Goal: Task Accomplishment & Management: Complete application form

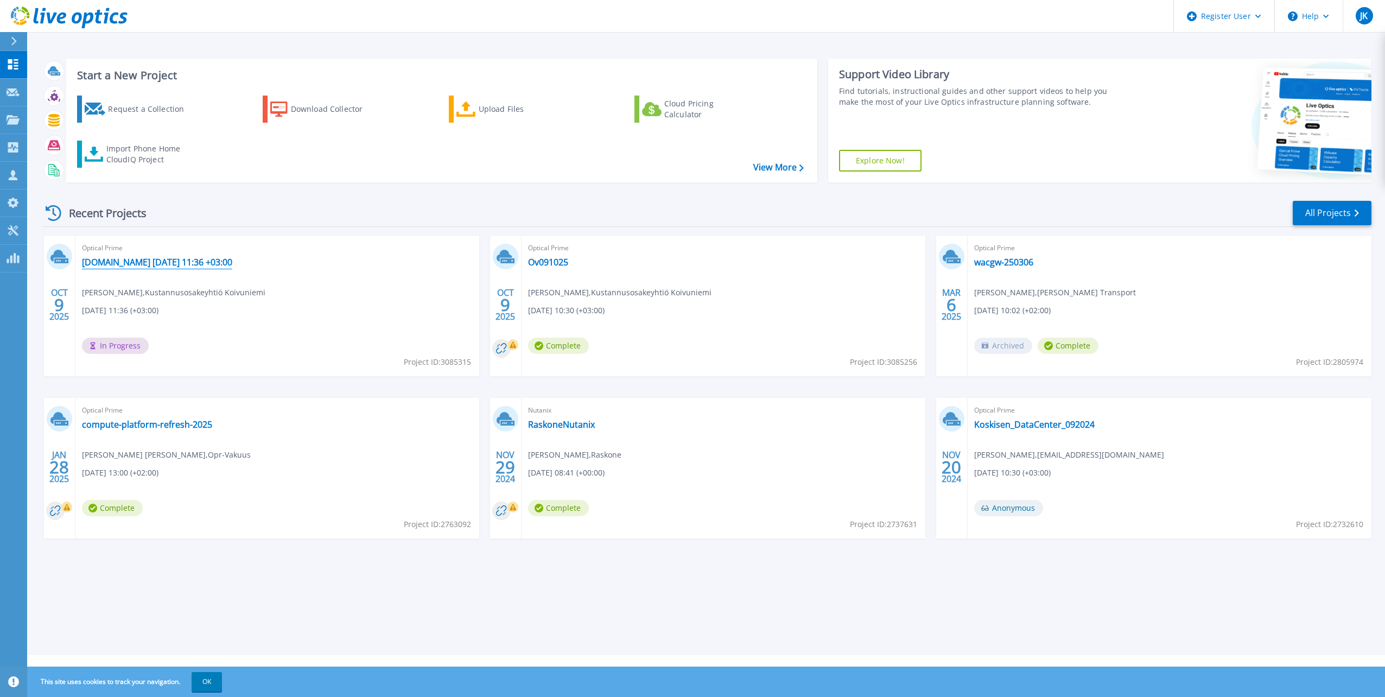
click at [227, 262] on link "[DOMAIN_NAME] [DATE] 11:36 +03:00" at bounding box center [157, 262] width 150 height 11
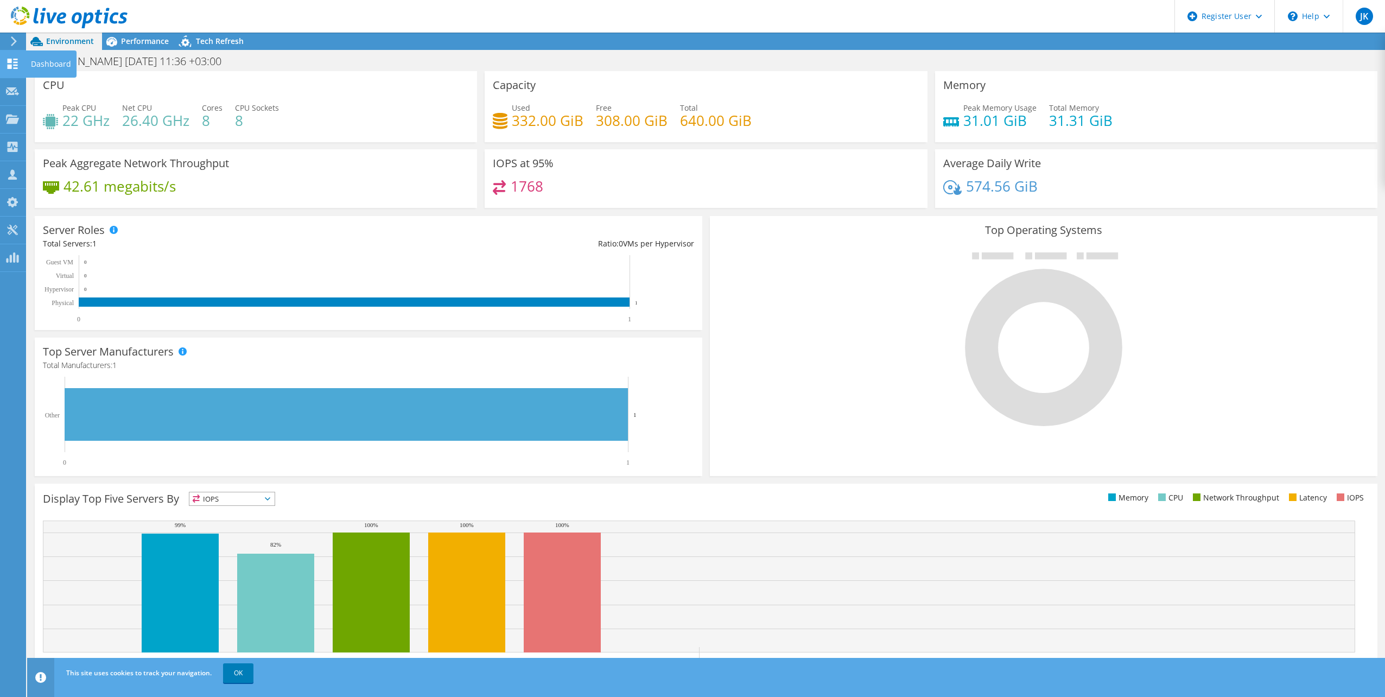
click at [10, 66] on use at bounding box center [13, 64] width 10 height 10
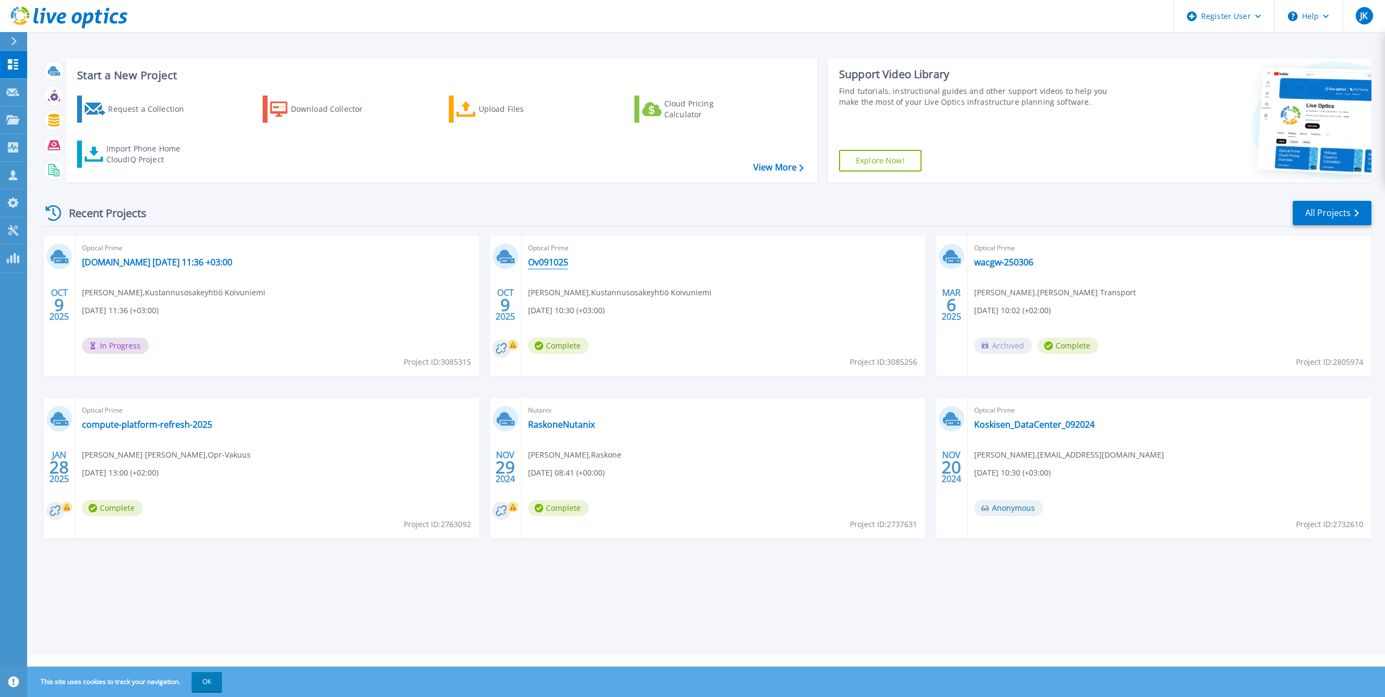
click at [538, 267] on link "Ov091025" at bounding box center [548, 262] width 40 height 11
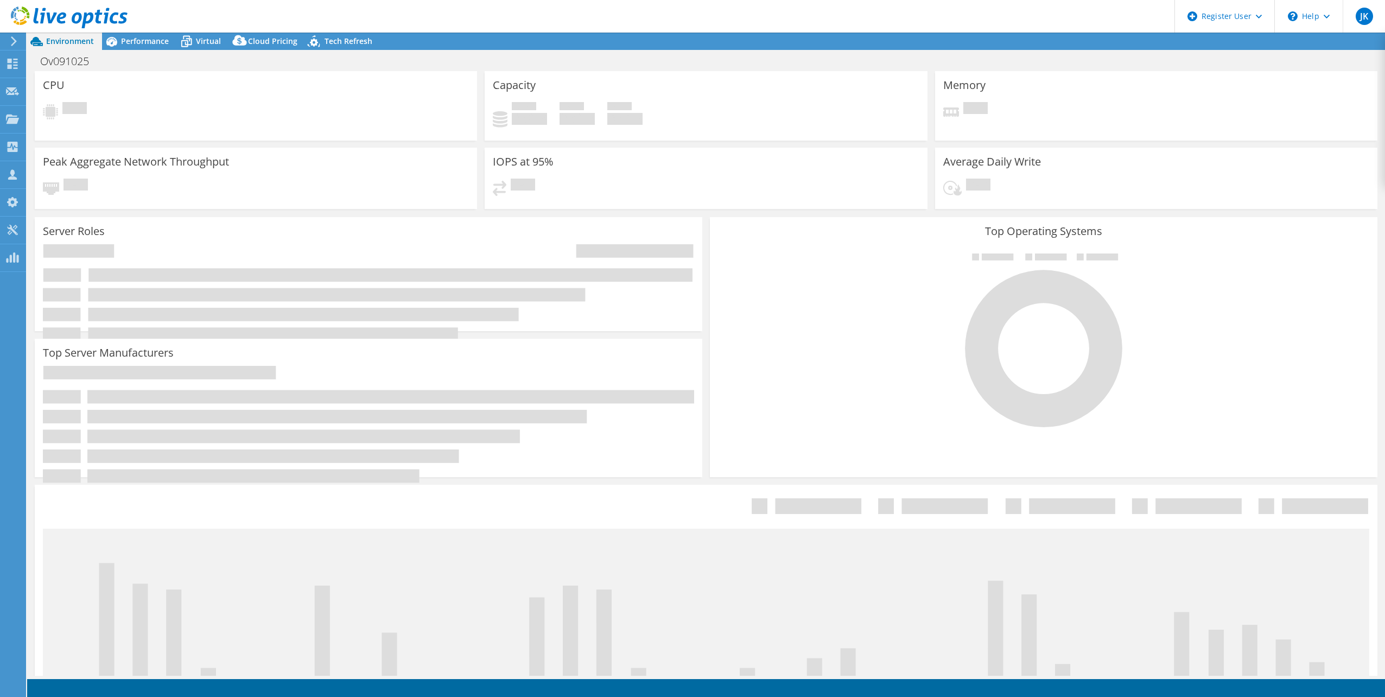
select select "USD"
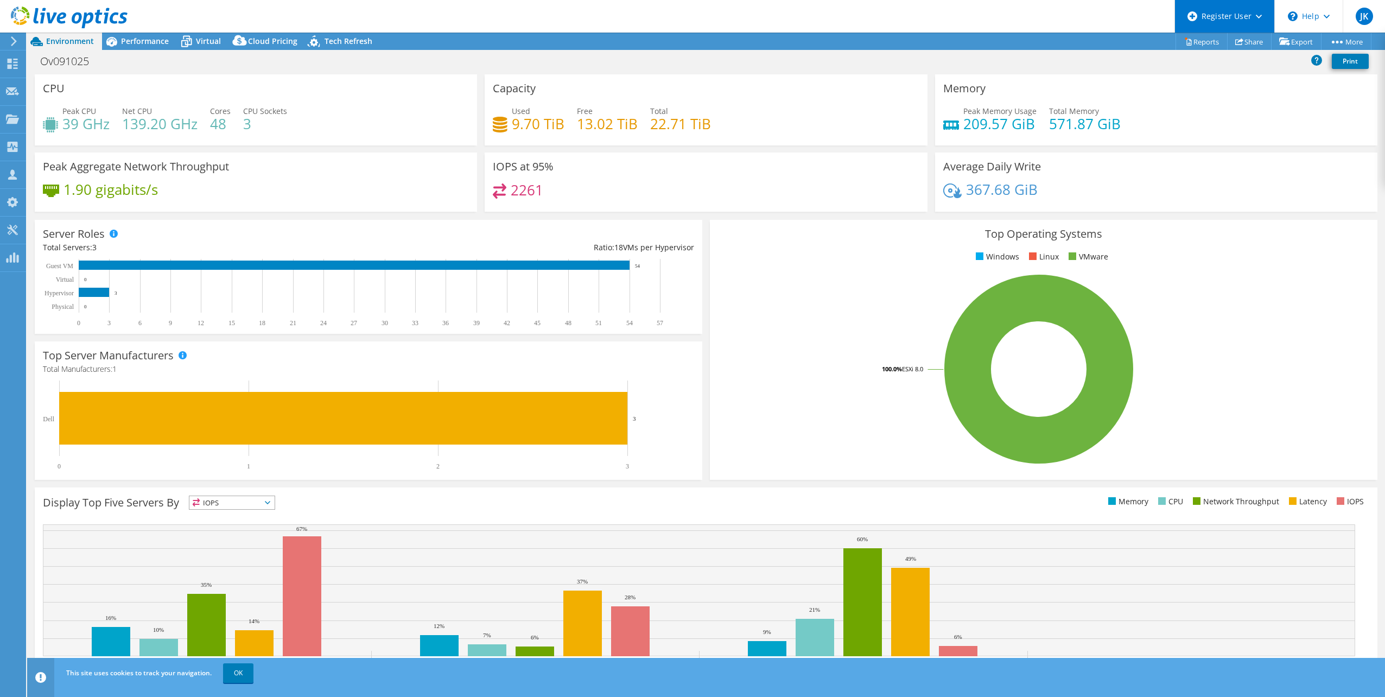
click at [1259, 8] on div "Register User" at bounding box center [1224, 16] width 100 height 33
click at [1252, 68] on link "Register New User" at bounding box center [1235, 73] width 121 height 27
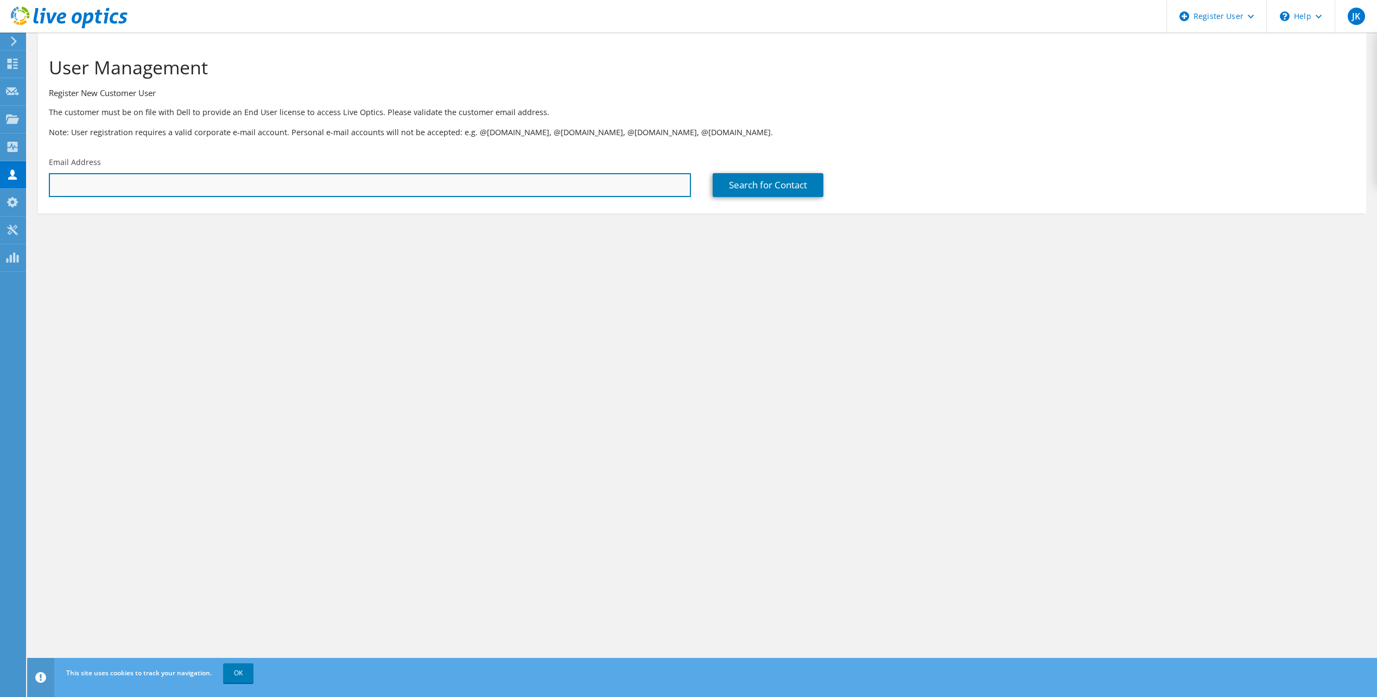
click at [167, 179] on input "text" at bounding box center [370, 185] width 642 height 24
click at [107, 184] on input "text" at bounding box center [370, 185] width 642 height 24
paste input "16877648"
type input "16877648"
drag, startPoint x: 137, startPoint y: 187, endPoint x: 0, endPoint y: 141, distance: 144.3
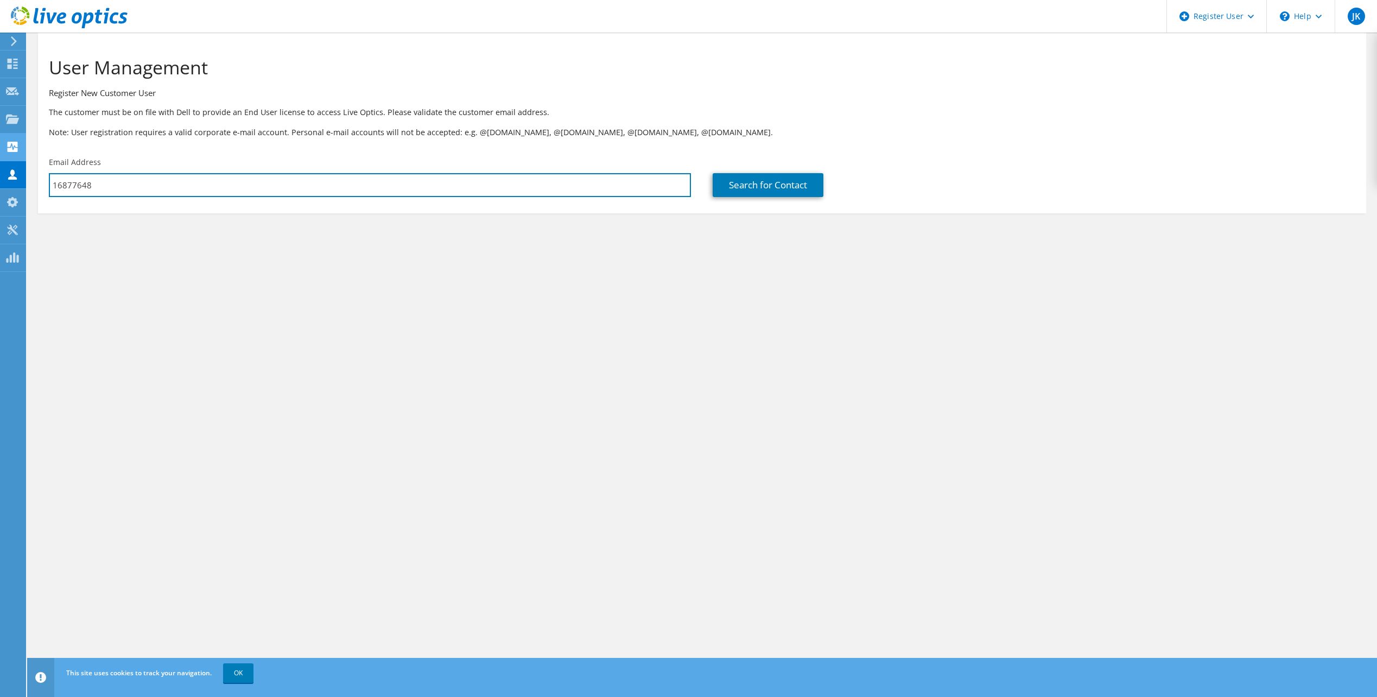
click at [0, 147] on html "JK Dell User Jukka Koponen Jukka.Koponen@dell.com Dell My Profile Log Out \n He…" at bounding box center [688, 348] width 1377 height 697
click at [445, 175] on input "text" at bounding box center [370, 185] width 642 height 24
paste input "Harri Tuomela <harri.tuomela@koivuniemi.com>"
drag, startPoint x: 115, startPoint y: 184, endPoint x: 26, endPoint y: 175, distance: 90.1
click at [27, 176] on div "JK Dell User Jukka Koponen Jukka.Koponen@dell.com Dell My Profile Log Out \n He…" at bounding box center [688, 348] width 1377 height 697
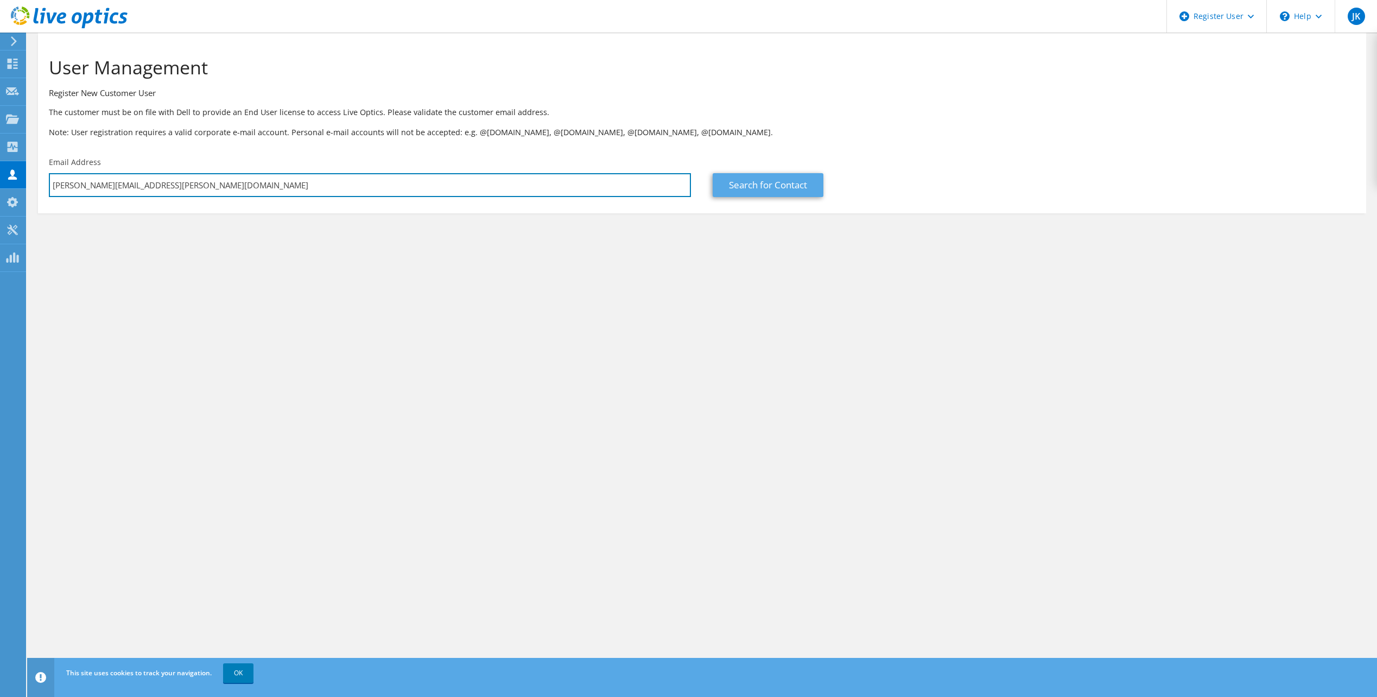
type input "[PERSON_NAME][EMAIL_ADDRESS][PERSON_NAME][DOMAIN_NAME]"
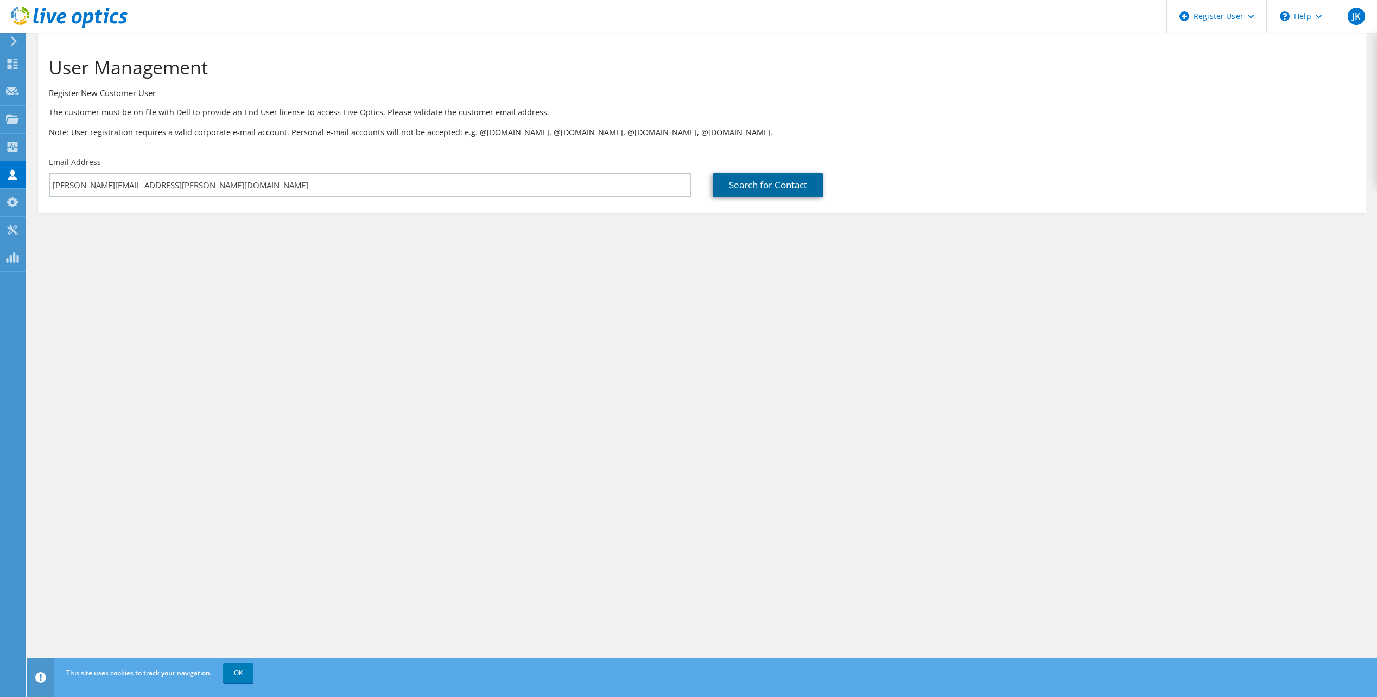
click at [740, 190] on link "Search for Contact" at bounding box center [767, 185] width 111 height 24
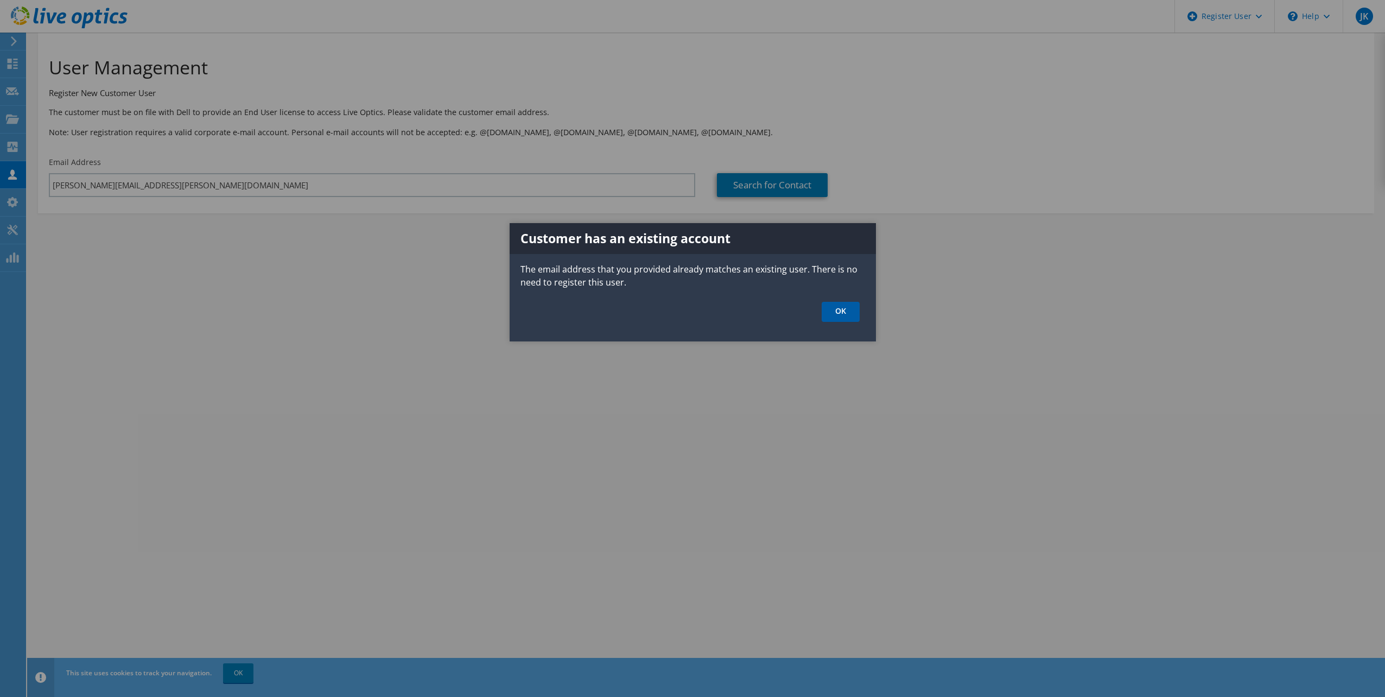
click at [842, 315] on link "OK" at bounding box center [841, 312] width 38 height 20
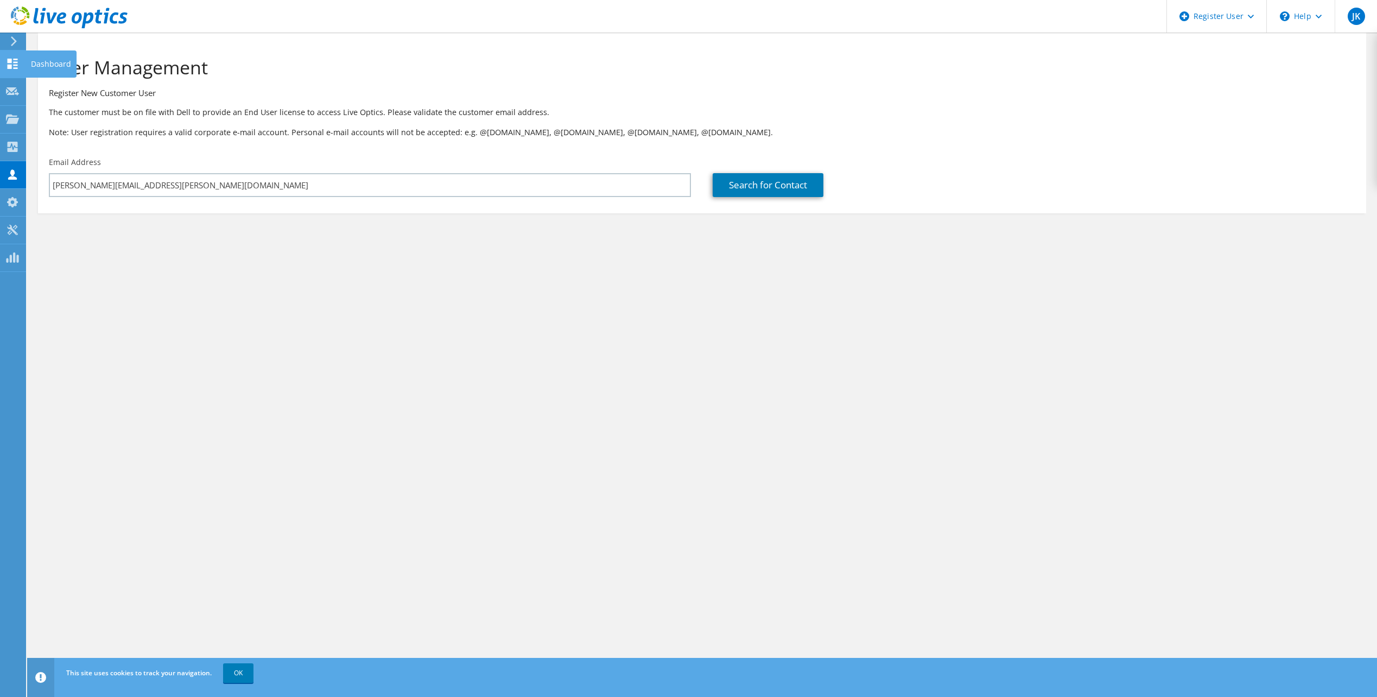
click at [16, 65] on use at bounding box center [13, 64] width 10 height 10
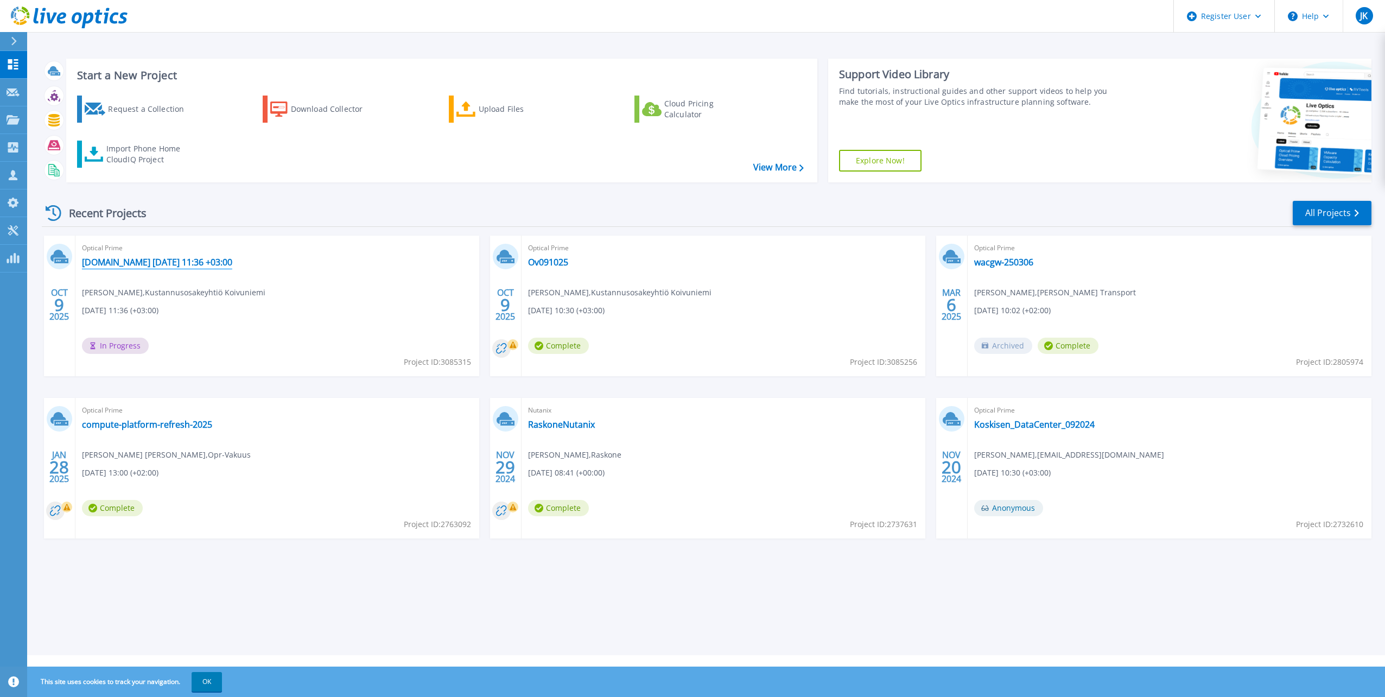
click at [173, 265] on link "www-4.koivuniemi.com 2025-10-09 11:36 +03:00" at bounding box center [157, 262] width 150 height 11
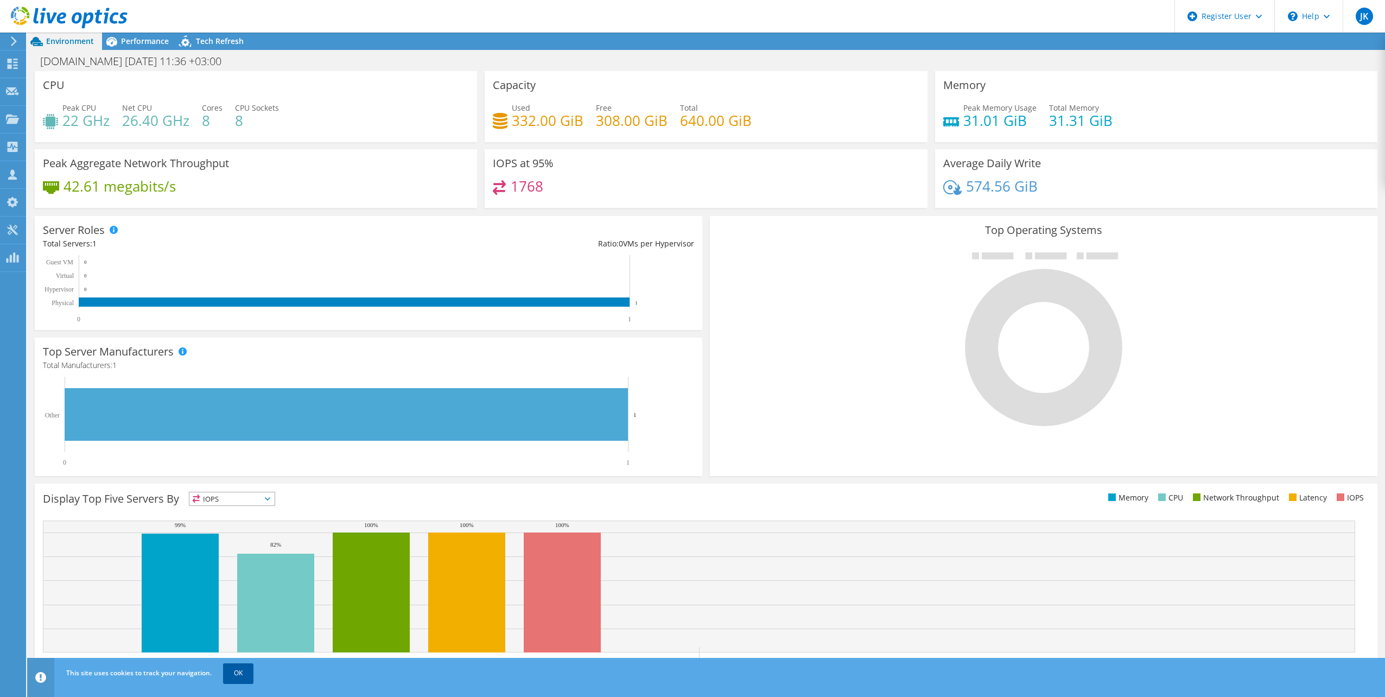
click at [251, 667] on link "OK" at bounding box center [238, 673] width 30 height 20
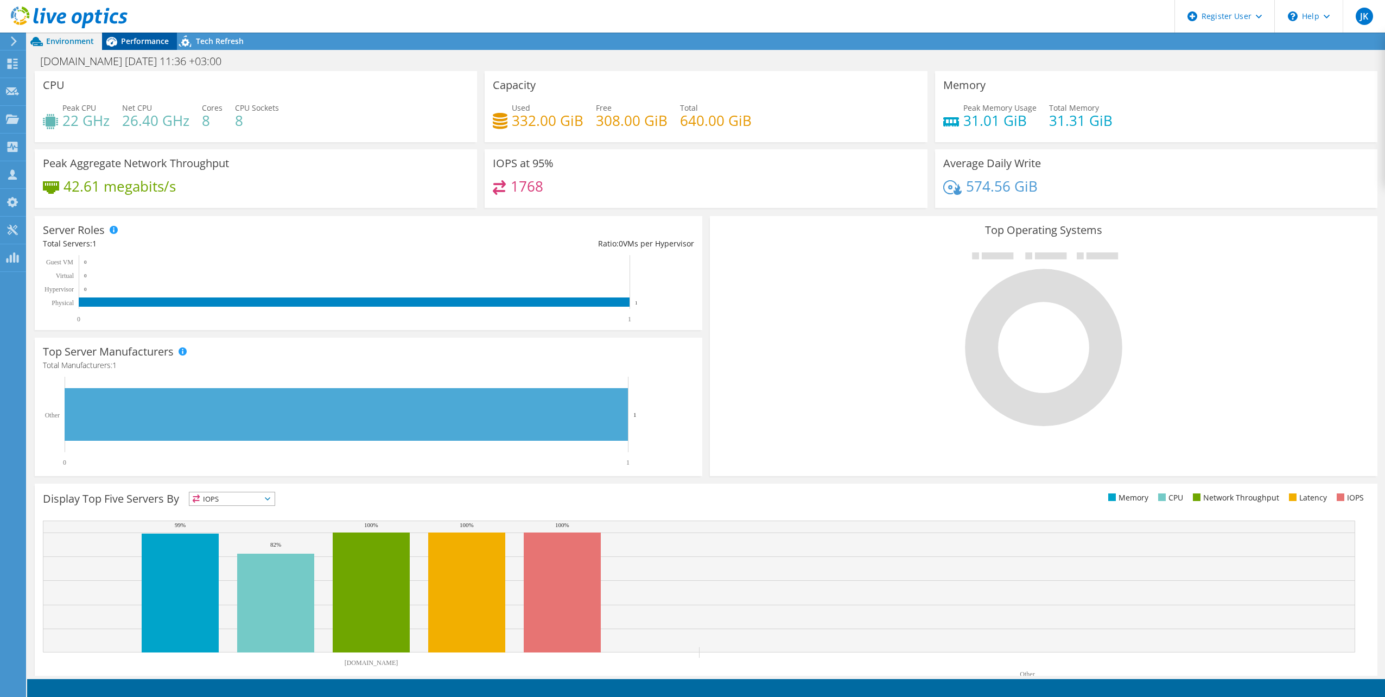
click at [142, 46] on span "Performance" at bounding box center [145, 41] width 48 height 10
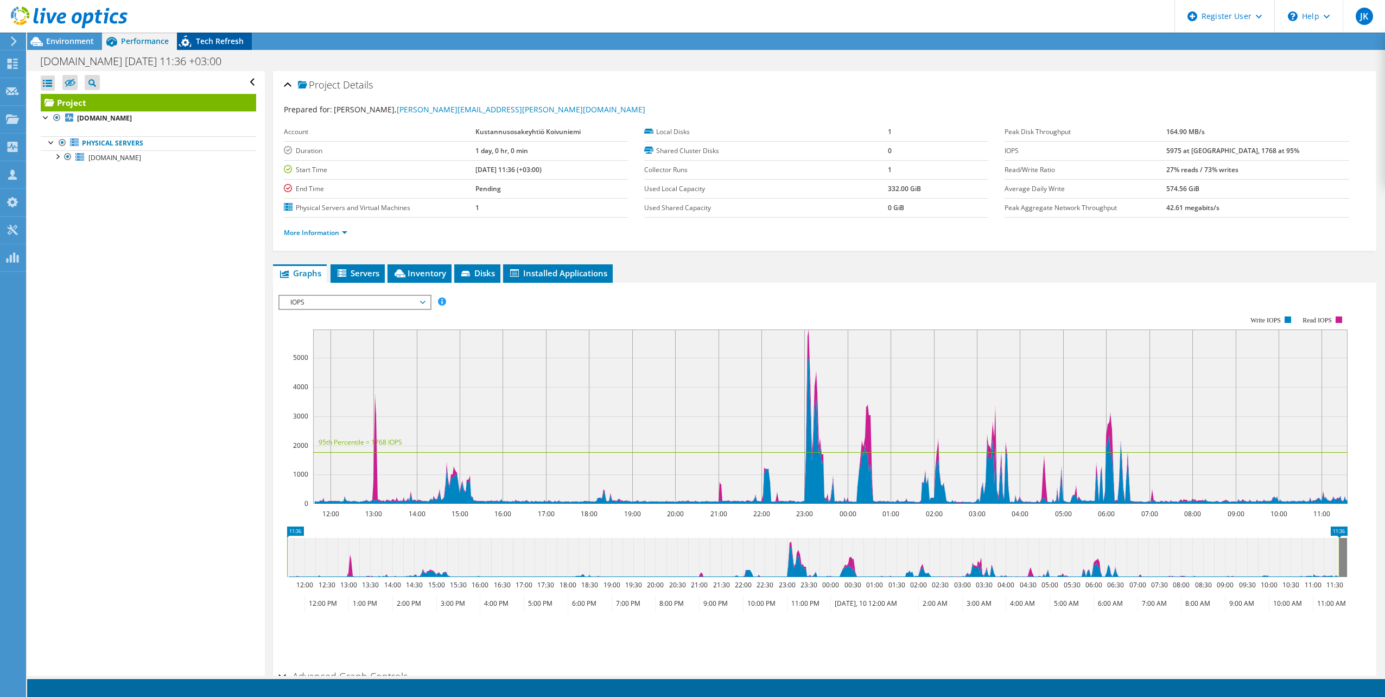
click at [209, 41] on span "Tech Refresh" at bounding box center [220, 41] width 48 height 10
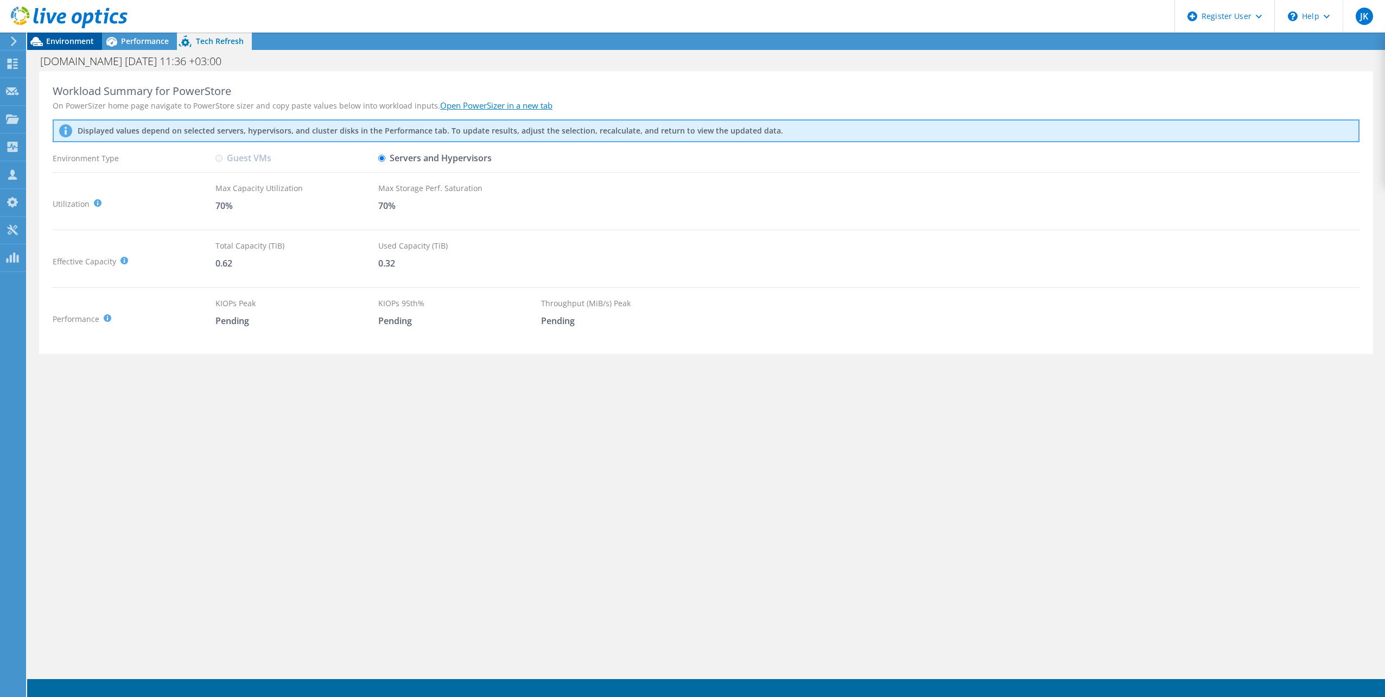
click at [54, 43] on span "Environment" at bounding box center [70, 41] width 48 height 10
